Goal: Transaction & Acquisition: Purchase product/service

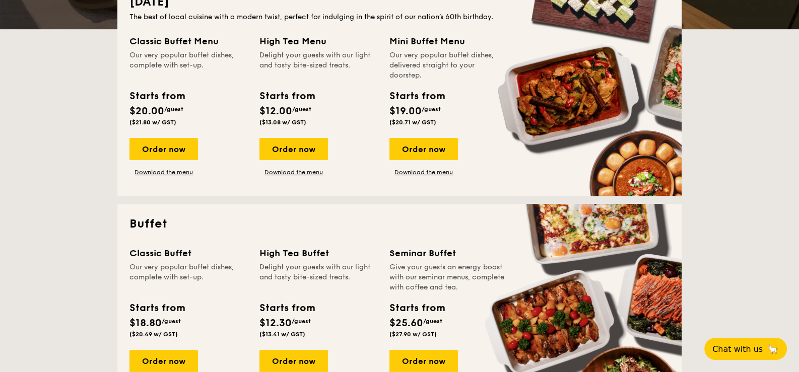
scroll to position [251, 0]
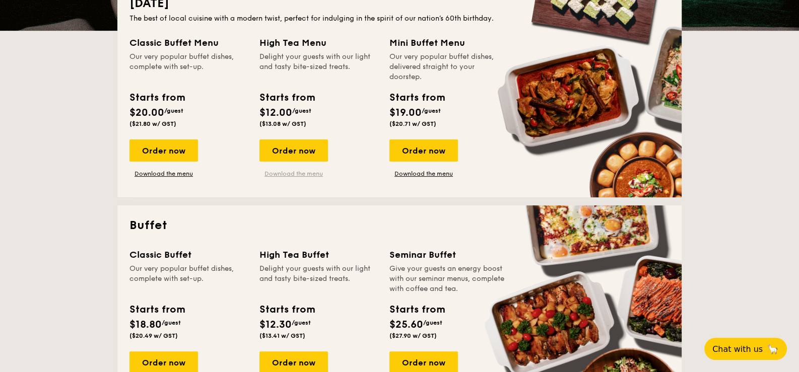
click at [300, 171] on link "Download the menu" at bounding box center [293, 174] width 68 height 8
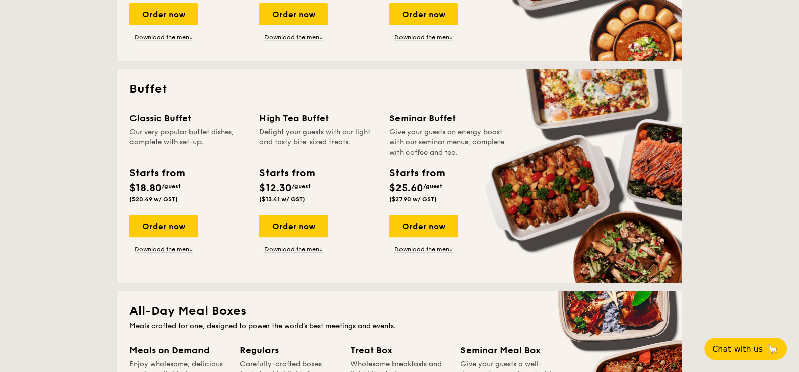
scroll to position [402, 0]
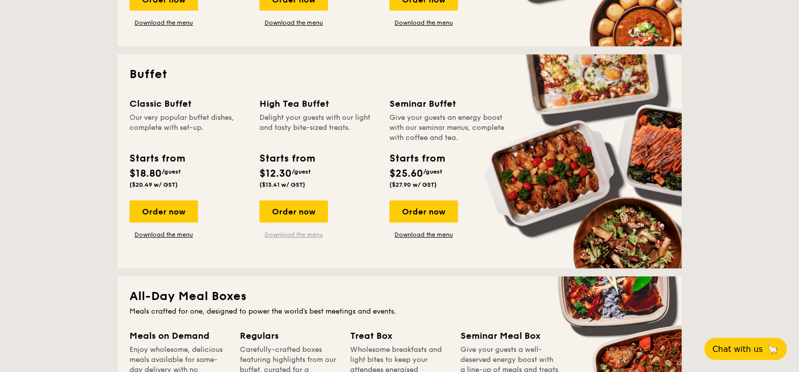
click at [295, 234] on link "Download the menu" at bounding box center [293, 235] width 68 height 8
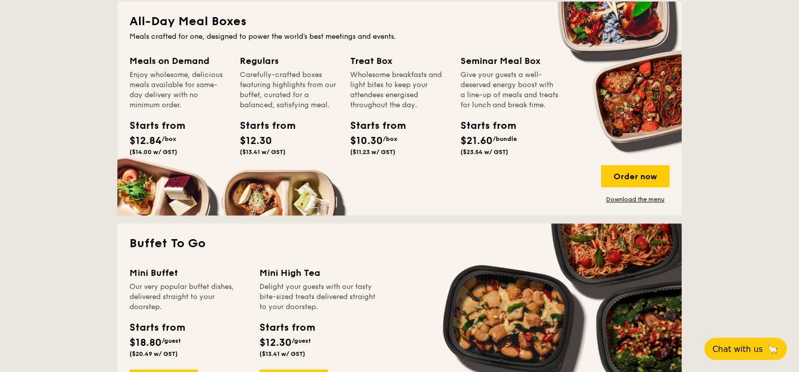
scroll to position [755, 0]
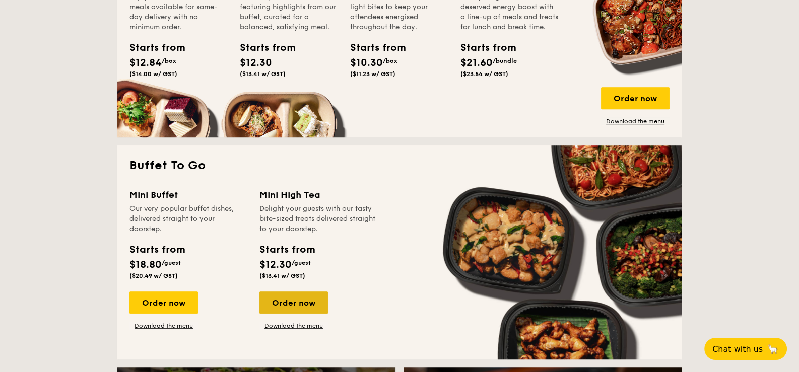
click at [292, 302] on div "Order now" at bounding box center [293, 303] width 68 height 22
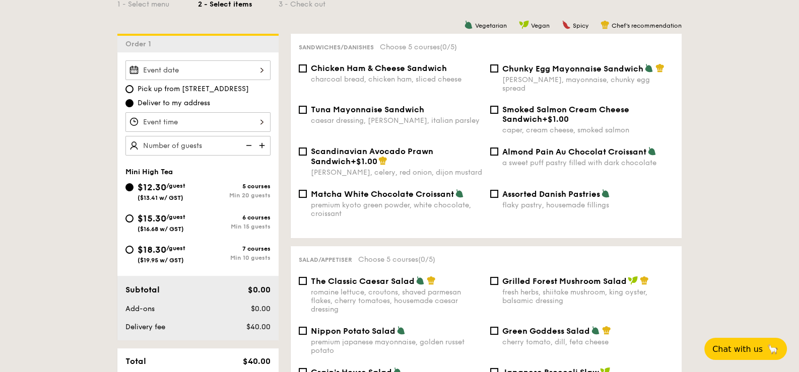
scroll to position [251, 0]
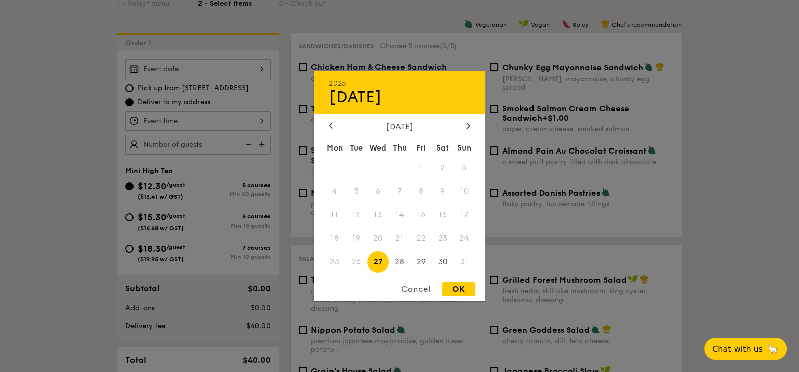
click at [264, 65] on div "2025 Aug [DATE] Tue Wed Thu Fri Sat Sun 1 2 3 4 5 6 7 8 9 10 11 12 13 14 15 16 …" at bounding box center [197, 69] width 145 height 20
click at [401, 262] on span "28" at bounding box center [400, 262] width 22 height 22
click at [456, 287] on div "OK" at bounding box center [458, 290] width 33 height 14
type input "[DATE]"
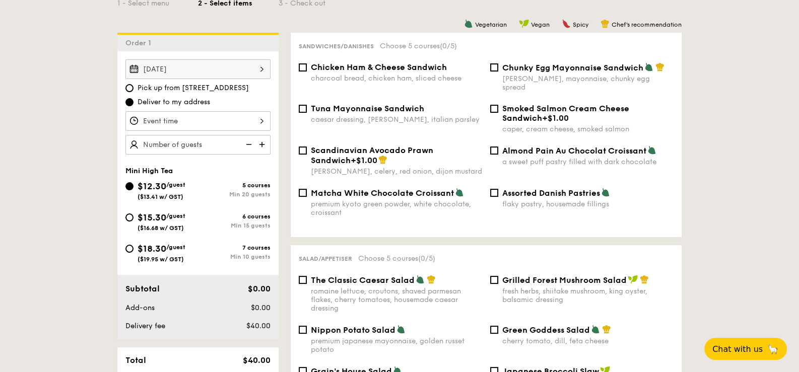
click at [262, 117] on div at bounding box center [197, 121] width 145 height 20
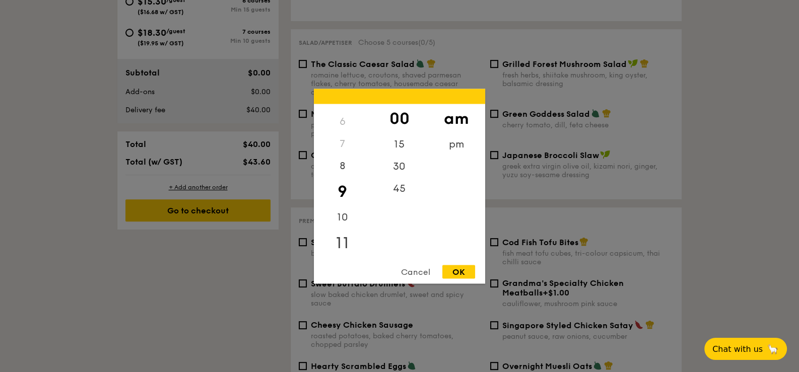
scroll to position [503, 0]
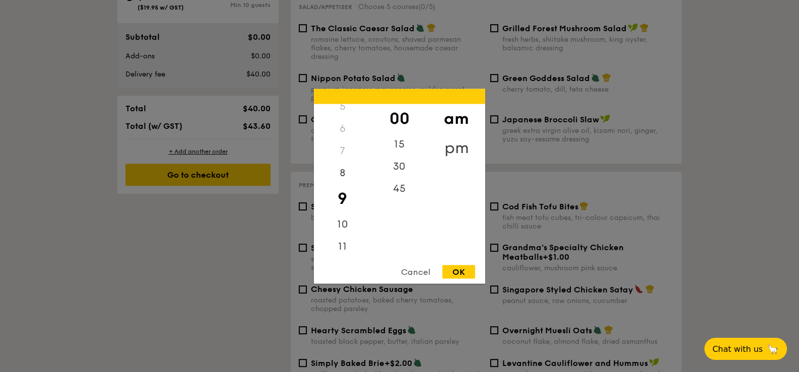
click at [458, 146] on div "pm" at bounding box center [456, 147] width 57 height 29
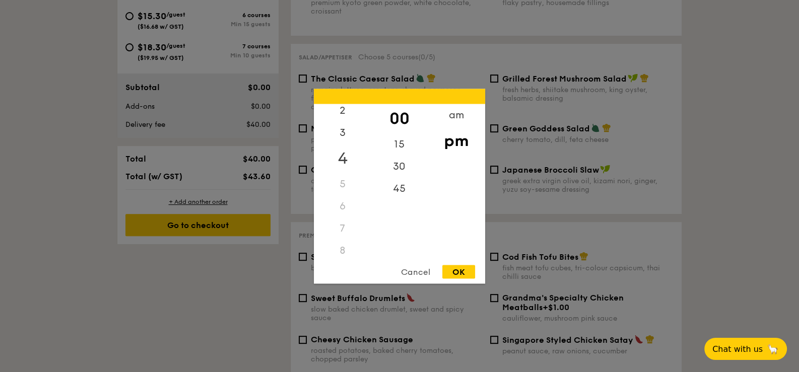
scroll to position [50, 0]
click at [346, 156] on div "4" at bounding box center [342, 157] width 57 height 29
click at [396, 192] on div "45" at bounding box center [399, 188] width 57 height 22
click at [396, 165] on div "30" at bounding box center [399, 169] width 57 height 29
click at [452, 268] on div "OK" at bounding box center [458, 272] width 33 height 14
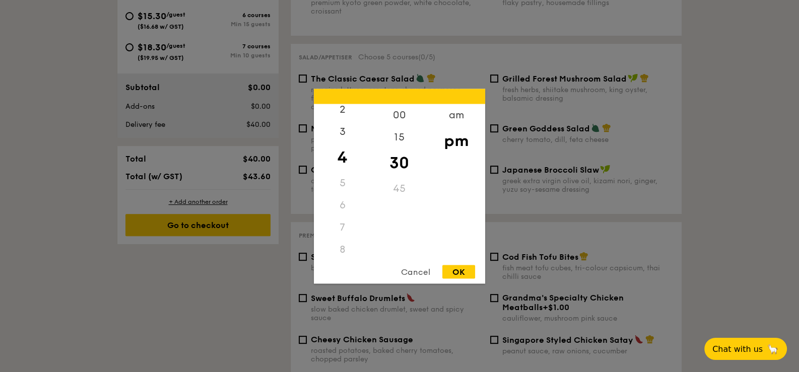
type input "4:30PM"
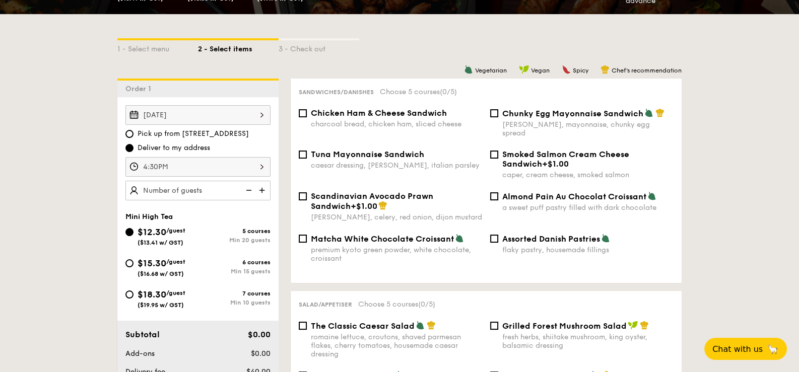
scroll to position [201, 0]
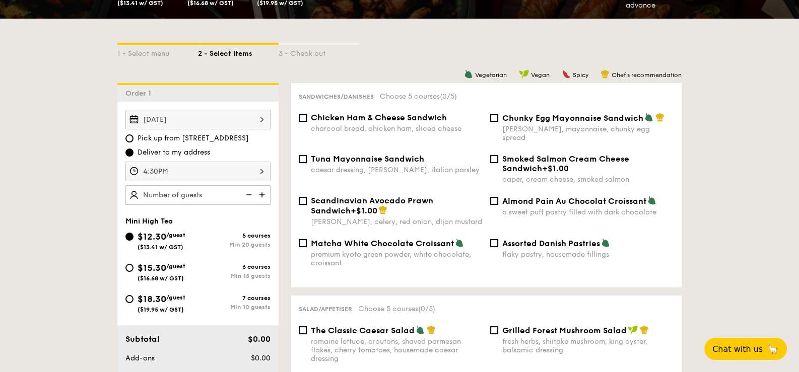
click at [262, 192] on img at bounding box center [262, 194] width 15 height 19
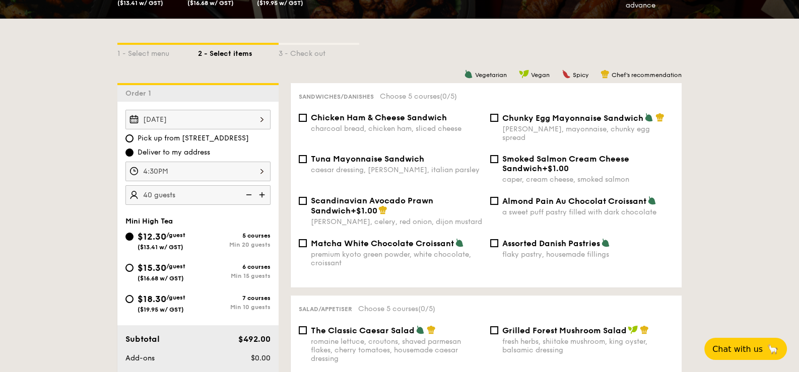
click at [262, 192] on img at bounding box center [262, 194] width 15 height 19
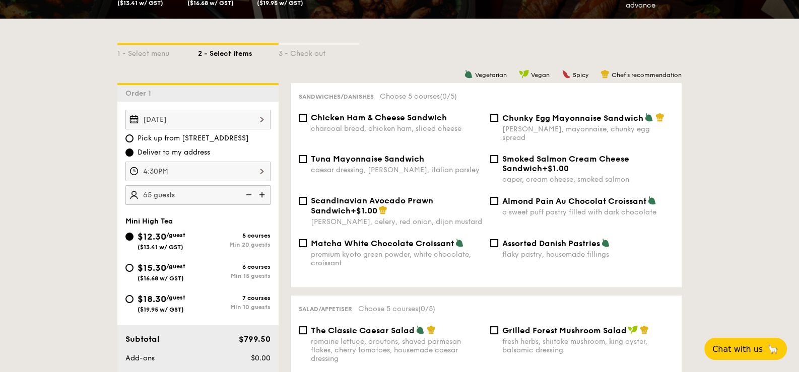
click at [262, 192] on img at bounding box center [262, 194] width 15 height 19
type input "70 guests"
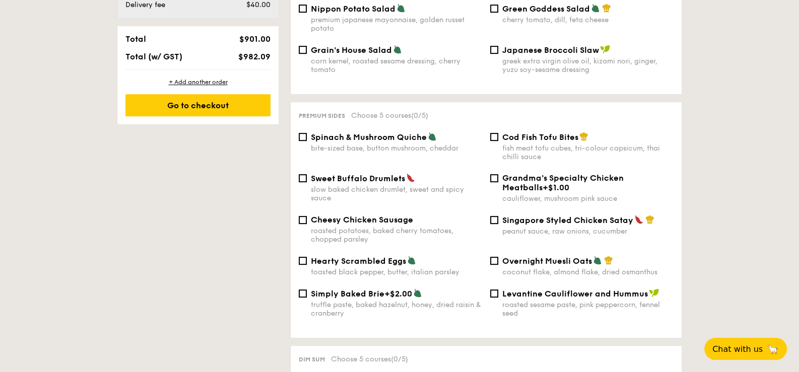
scroll to position [604, 0]
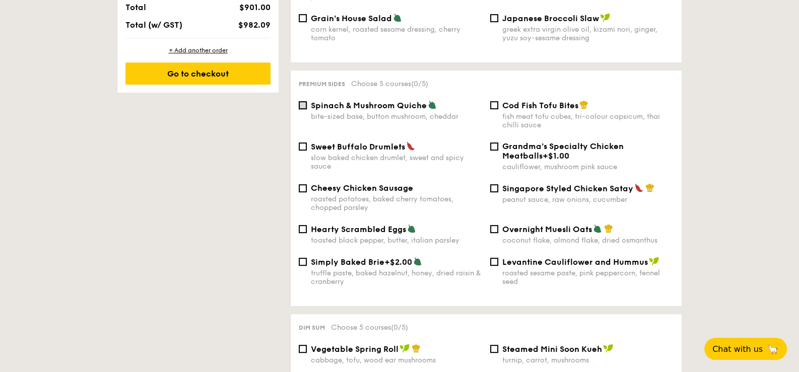
click at [303, 101] on input "Spinach & Mushroom Quiche bite-sized base, button mushroom, cheddar" at bounding box center [303, 105] width 8 height 8
checkbox input "true"
click at [495, 184] on input "Singapore Styled Chicken Satay peanut sauce, raw onions, cucumber" at bounding box center [494, 188] width 8 height 8
checkbox input "true"
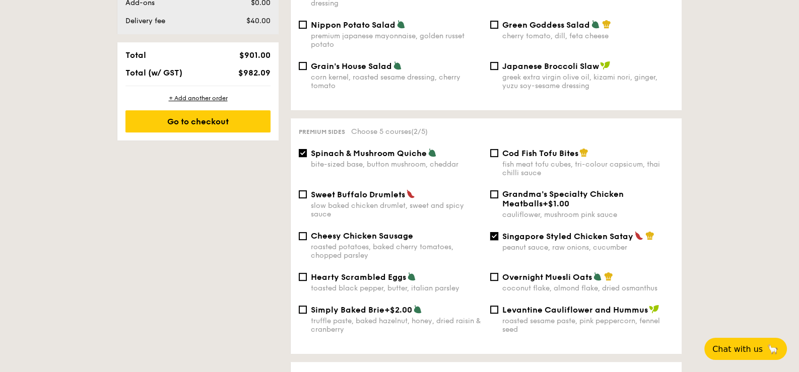
scroll to position [554, 0]
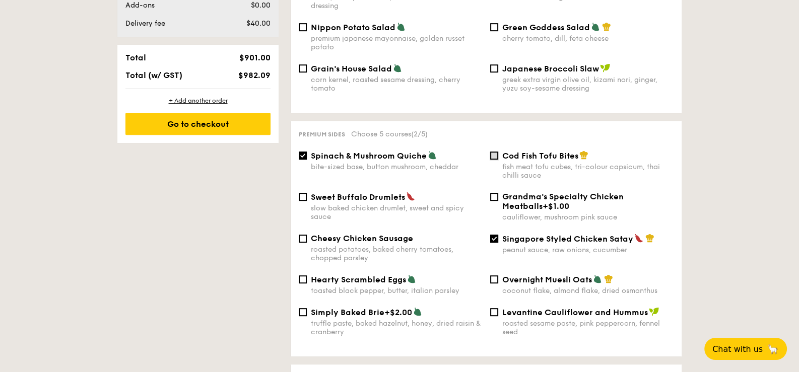
click at [491, 152] on input "Cod Fish Tofu Bites fish meat tofu cubes, tri-colour capsicum, thai chilli sauce" at bounding box center [494, 156] width 8 height 8
checkbox input "true"
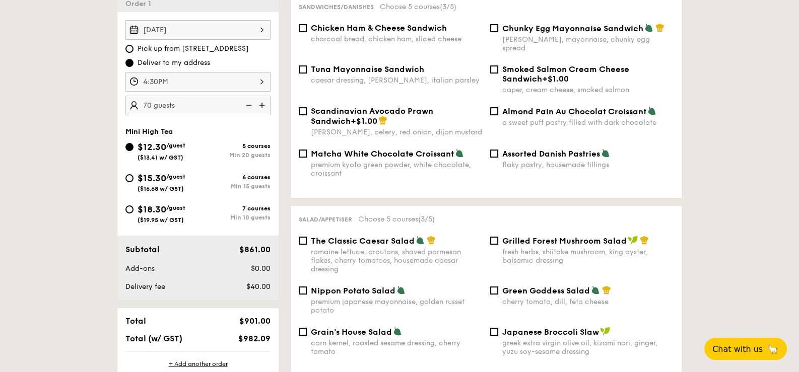
scroll to position [251, 0]
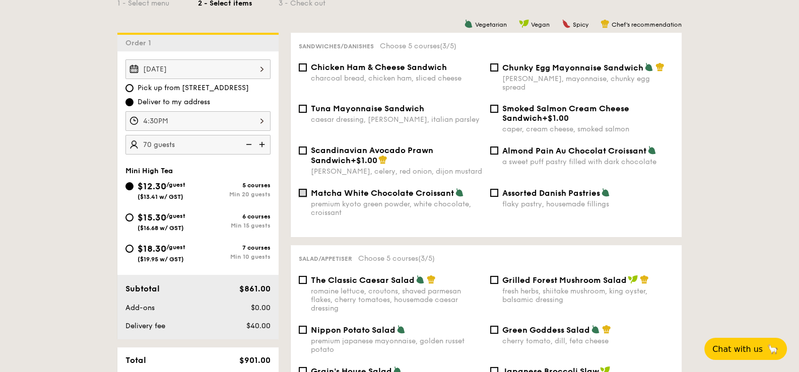
click at [302, 189] on input "Matcha White Chocolate Croissant premium kyoto green powder, white chocolate, c…" at bounding box center [303, 193] width 8 height 8
checkbox input "true"
click at [494, 67] on input "Chunky Egg Mayonnaise Sandwich dijon mustard, mayonnaise, chunky egg spread" at bounding box center [494, 67] width 8 height 8
checkbox input "true"
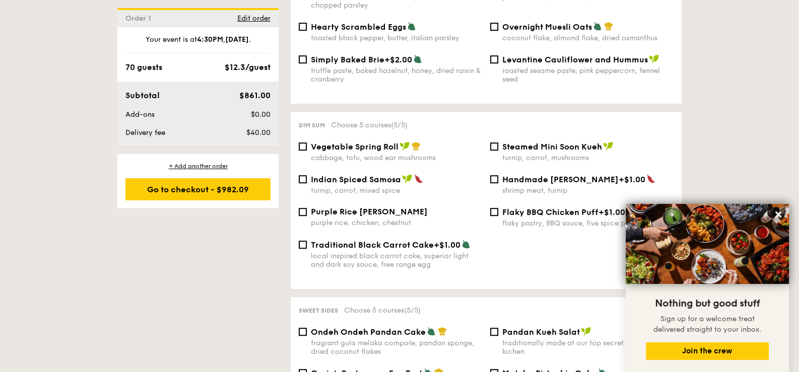
scroll to position [805, 0]
